Goal: Transaction & Acquisition: Book appointment/travel/reservation

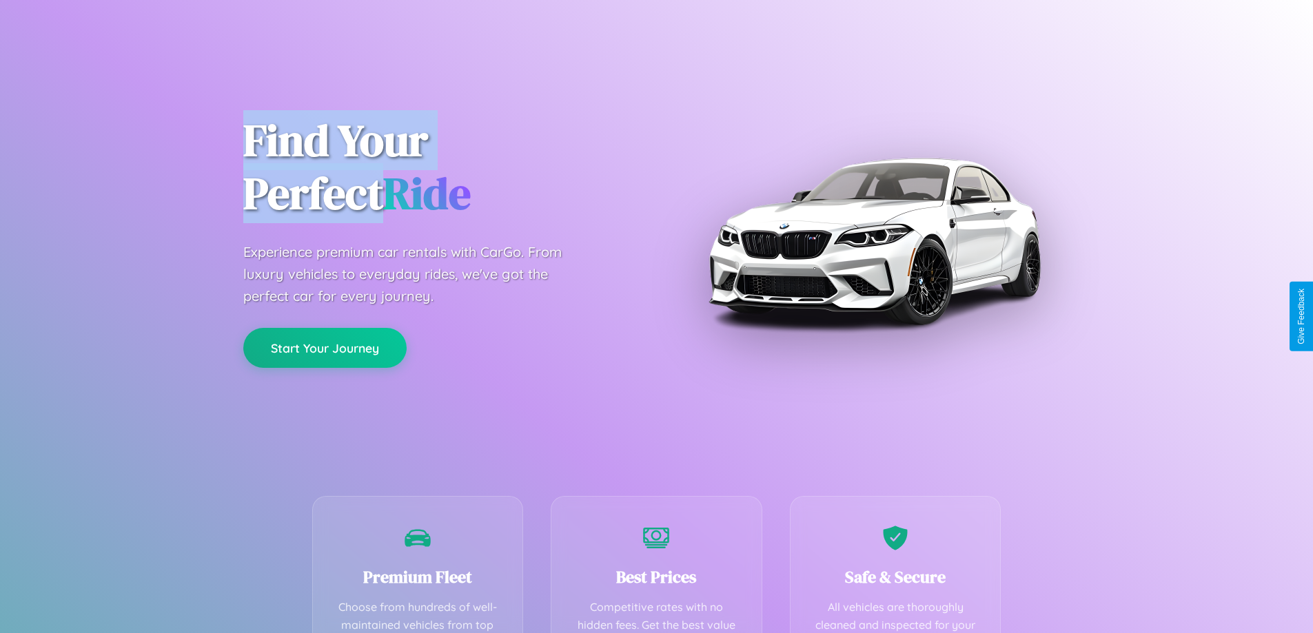
scroll to position [402, 0]
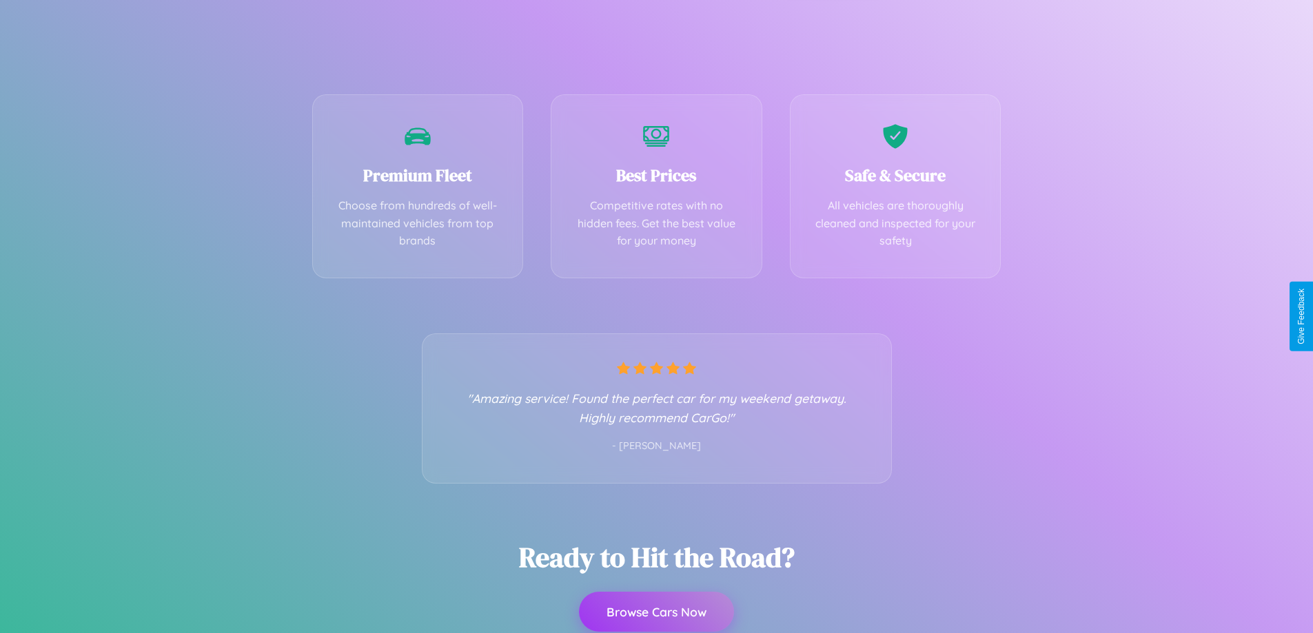
click at [656, 613] on button "Browse Cars Now" at bounding box center [656, 612] width 155 height 40
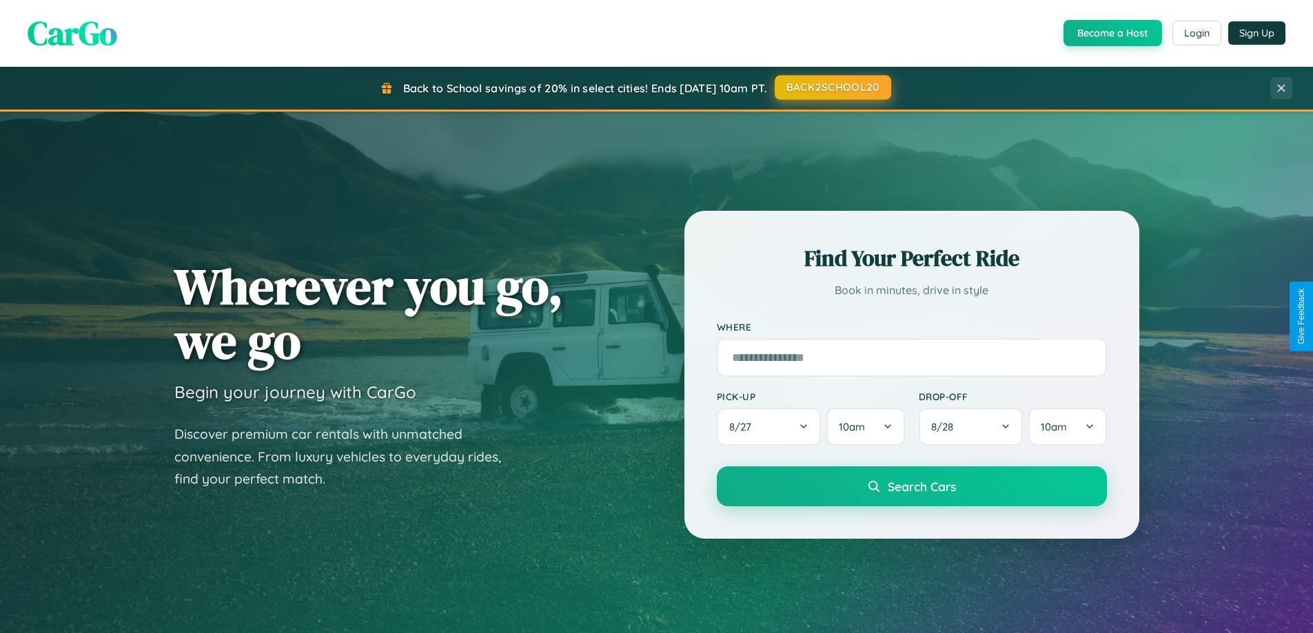
click at [832, 88] on button "BACK2SCHOOL20" at bounding box center [833, 87] width 116 height 25
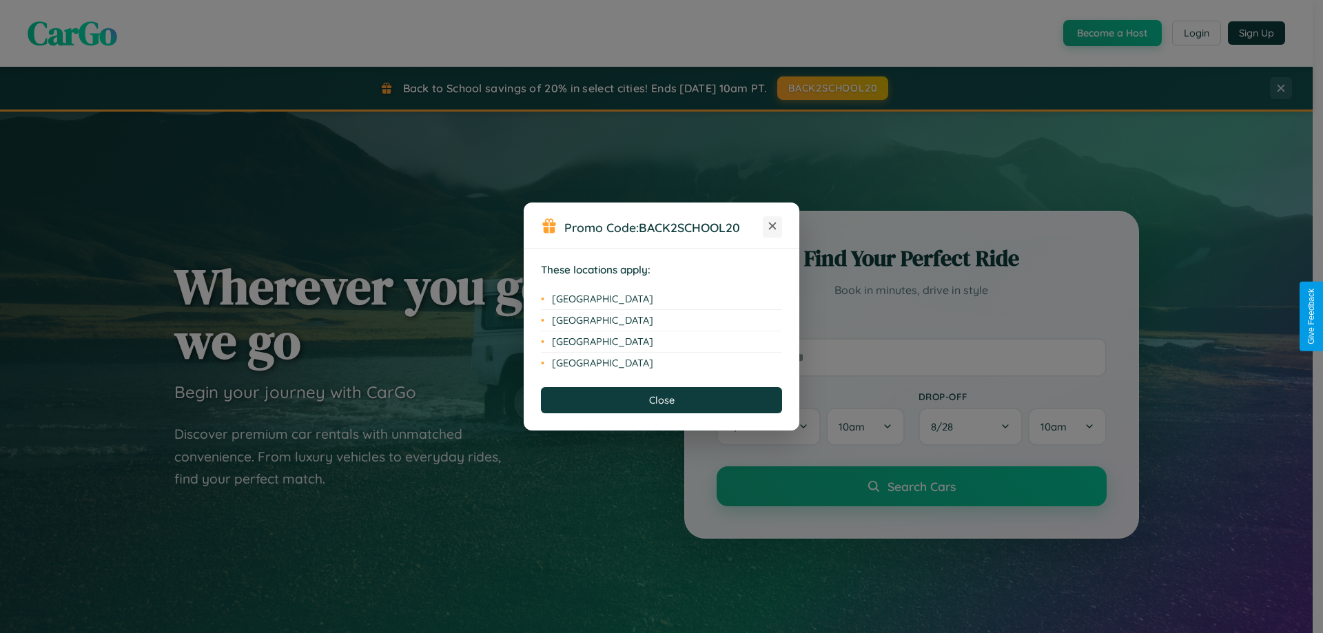
click at [773, 227] on icon at bounding box center [773, 227] width 8 height 8
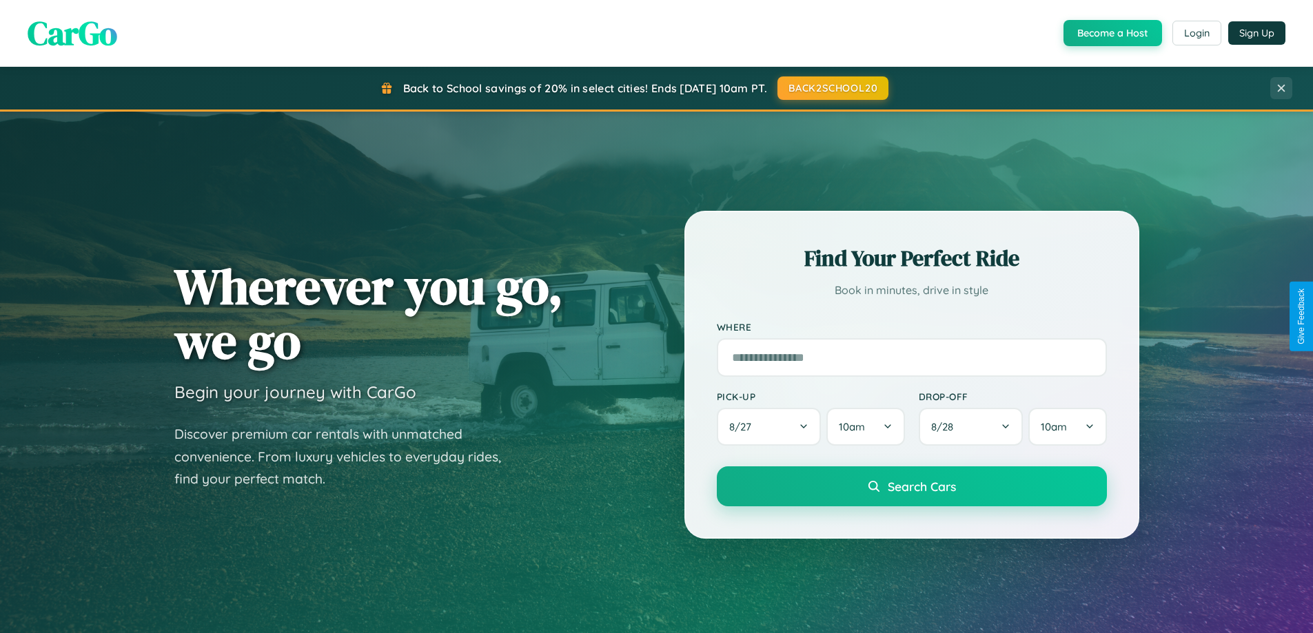
scroll to position [2215, 0]
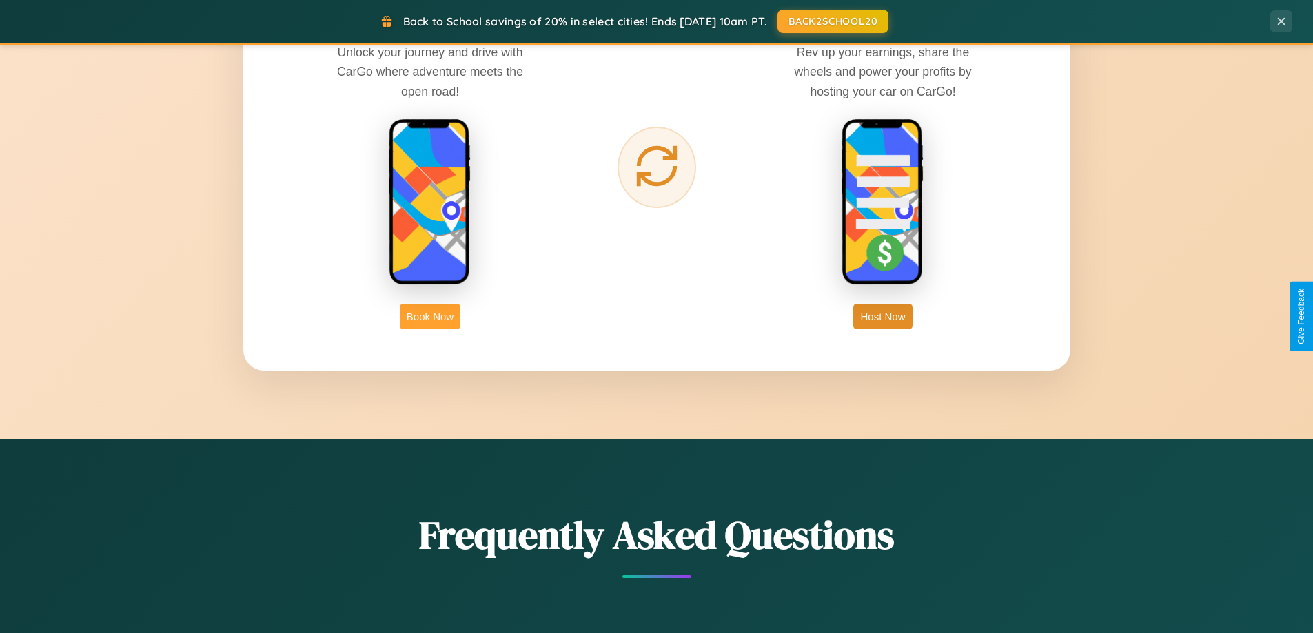
click at [430, 316] on button "Book Now" at bounding box center [430, 317] width 61 height 26
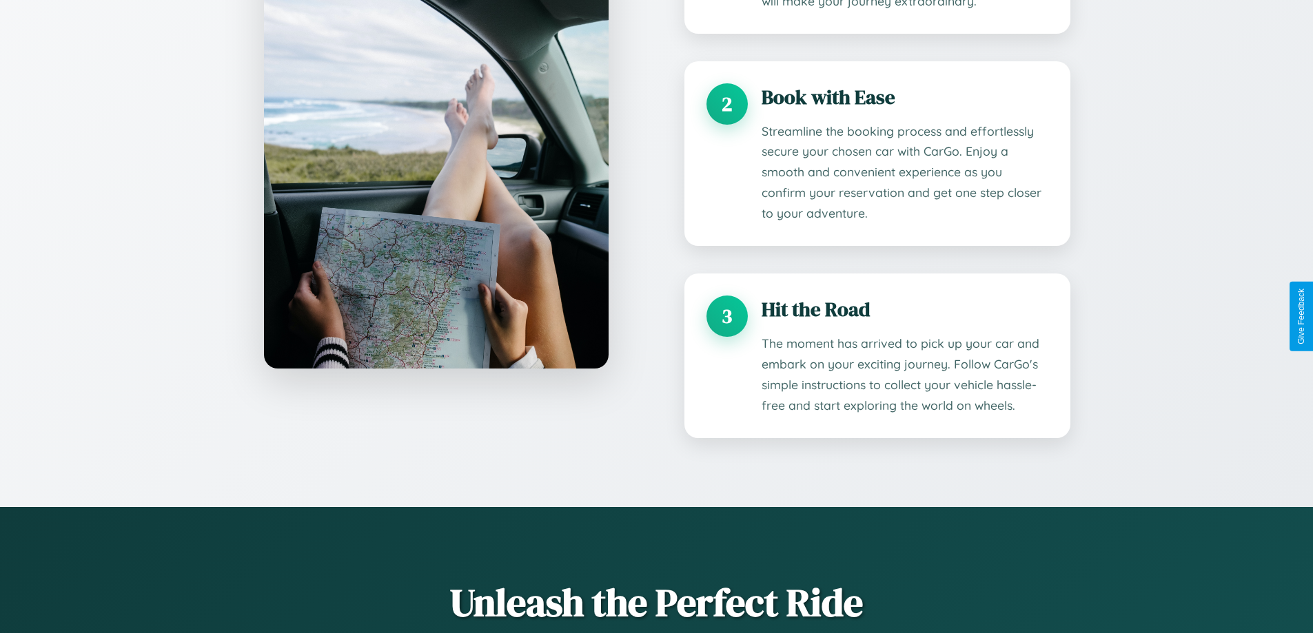
scroll to position [1712, 0]
